Goal: Navigation & Orientation: Find specific page/section

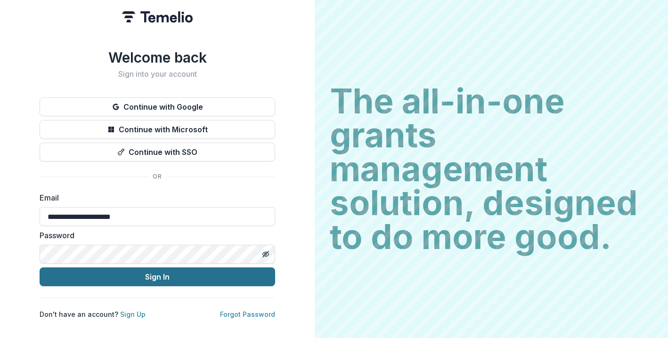
click at [171, 282] on button "Sign In" at bounding box center [158, 277] width 236 height 19
click at [187, 273] on button "Sign In" at bounding box center [158, 277] width 236 height 19
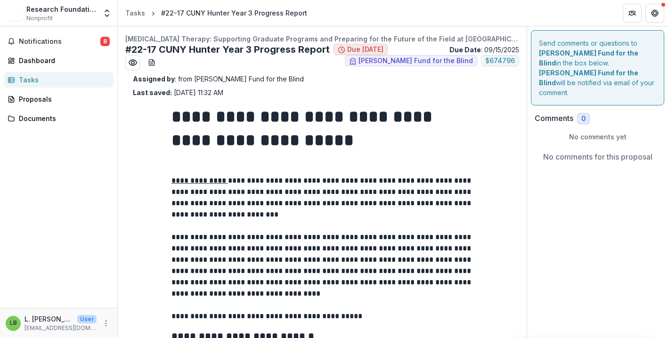
type input "********"
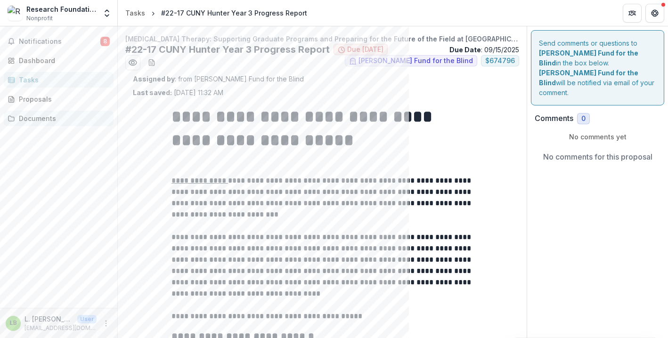
click at [38, 117] on div "Documents" at bounding box center [62, 119] width 87 height 10
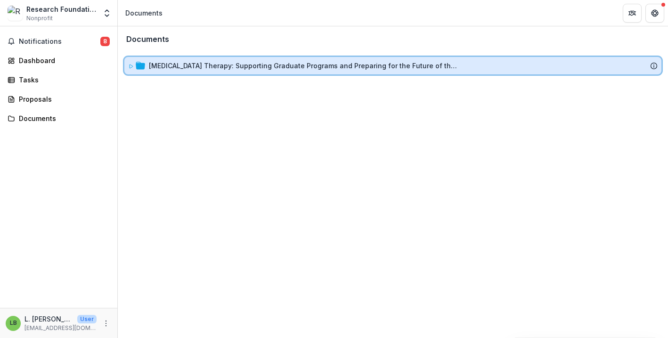
click at [130, 67] on icon at bounding box center [131, 67] width 6 height 6
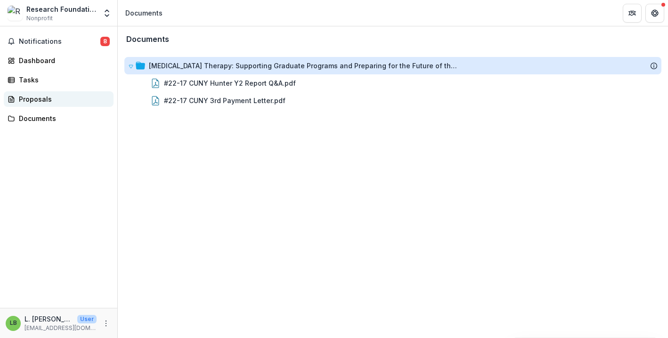
click at [52, 102] on div "Proposals" at bounding box center [62, 99] width 87 height 10
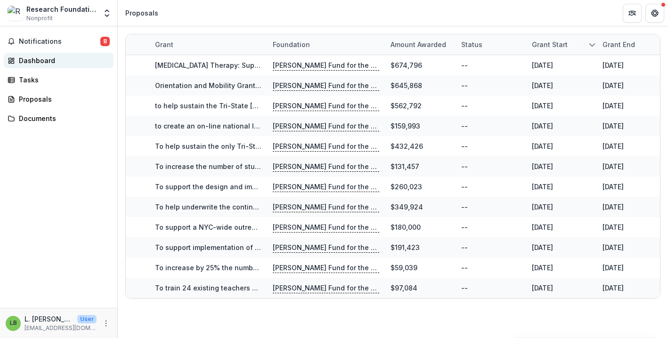
click at [38, 63] on div "Dashboard" at bounding box center [62, 61] width 87 height 10
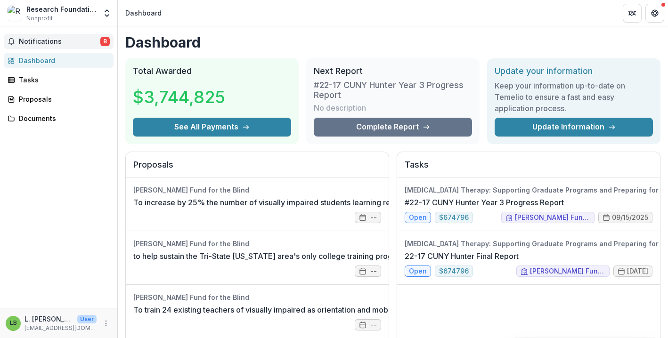
click at [45, 42] on span "Notifications" at bounding box center [60, 42] width 82 height 8
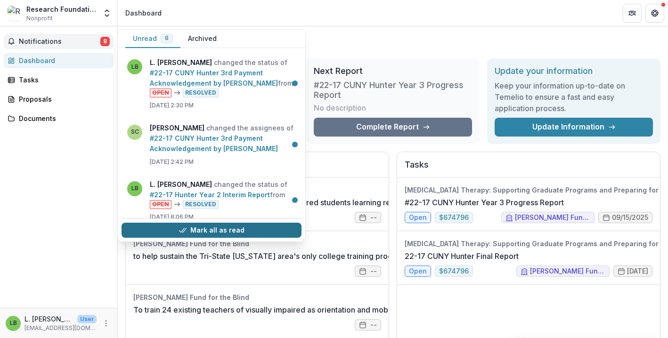
click at [245, 230] on button "Mark all as read" at bounding box center [212, 230] width 180 height 15
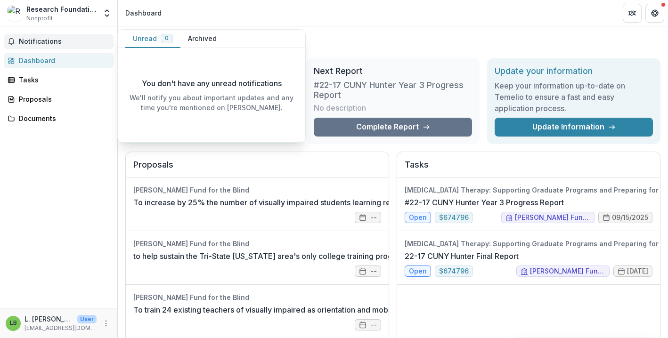
click at [38, 62] on div "Dashboard" at bounding box center [62, 61] width 87 height 10
